Goal: Check status: Check status

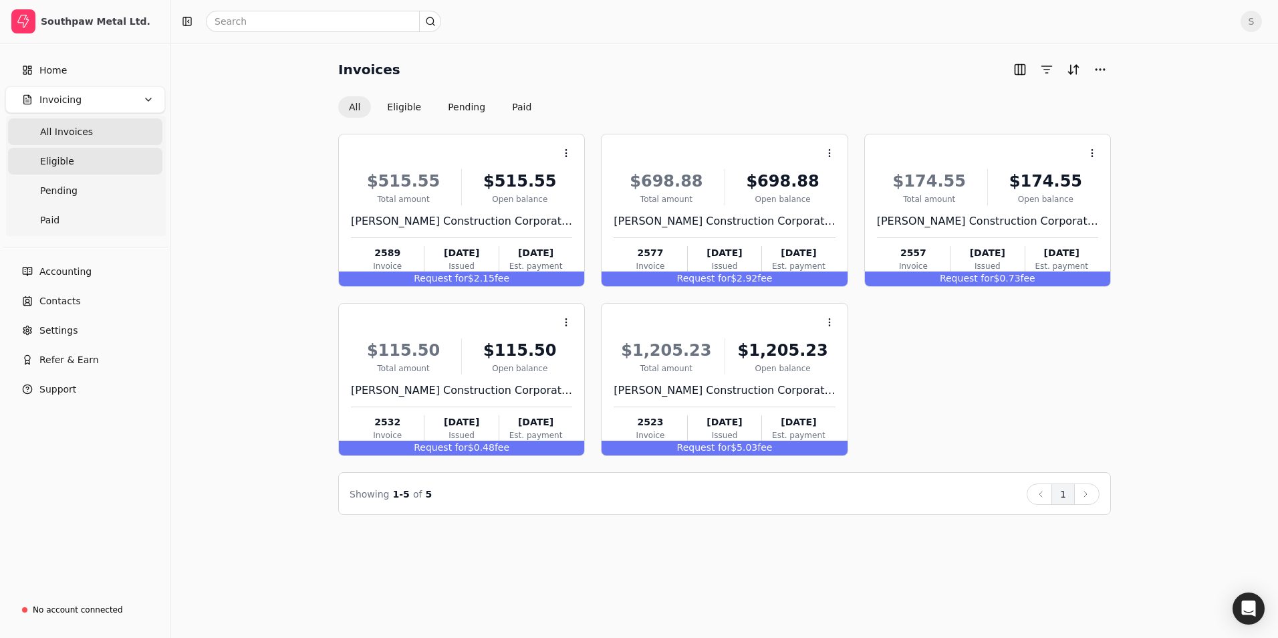
click at [71, 158] on link "Eligible" at bounding box center [85, 161] width 154 height 27
click at [57, 269] on span "Accounting" at bounding box center [65, 272] width 52 height 14
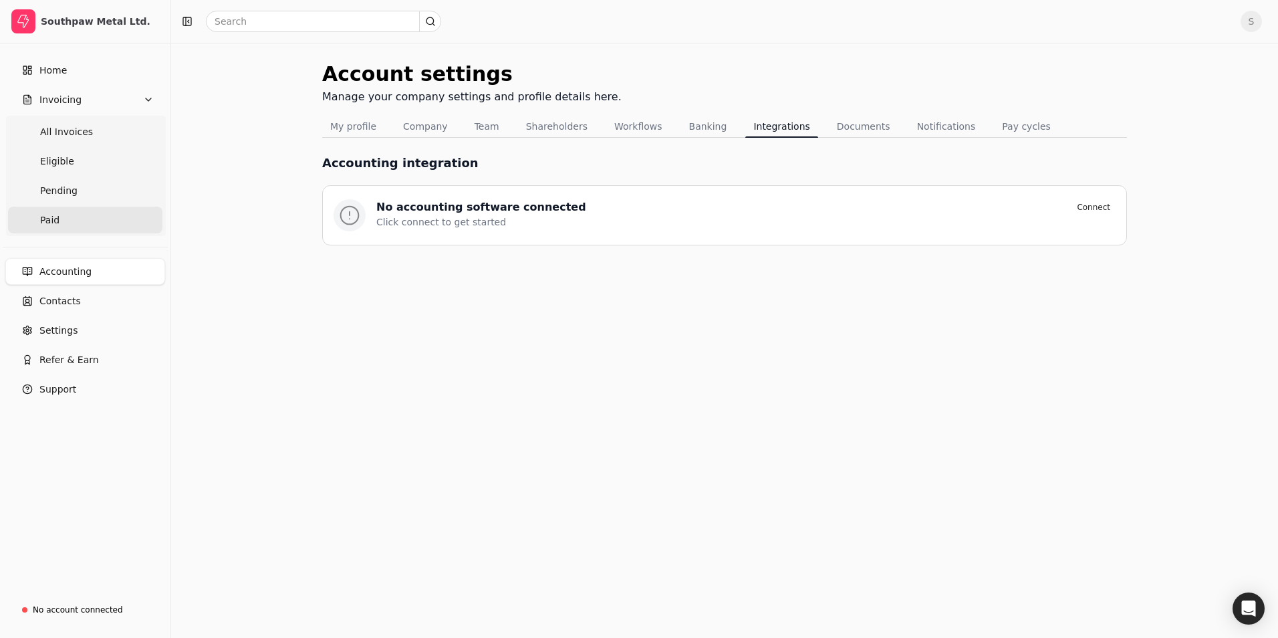
click at [52, 219] on span "Paid" at bounding box center [49, 220] width 19 height 14
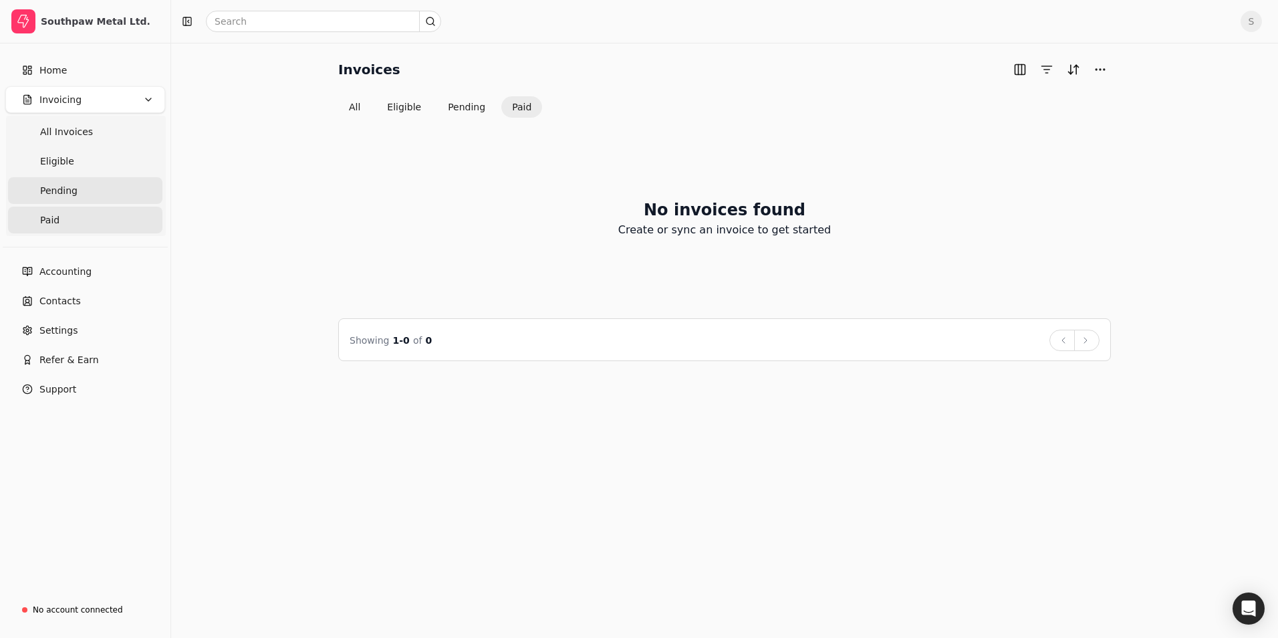
click at [66, 187] on span "Pending" at bounding box center [58, 191] width 37 height 14
click at [66, 161] on span "Eligible" at bounding box center [57, 161] width 34 height 14
